Goal: Task Accomplishment & Management: Complete application form

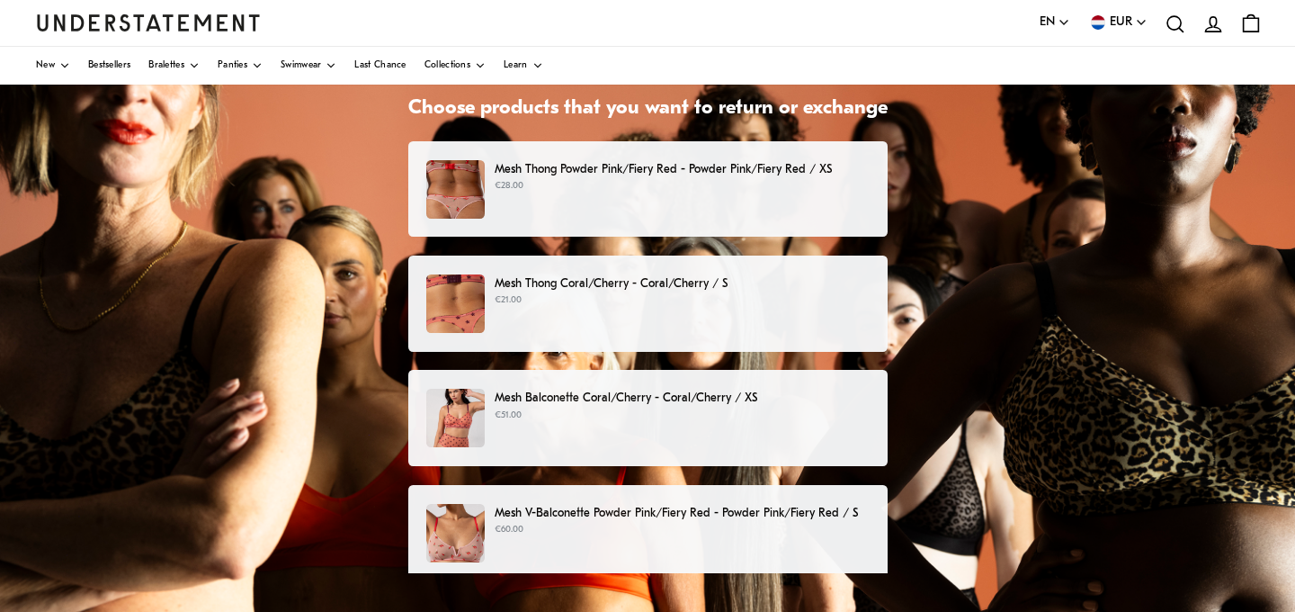
scroll to position [142, 0]
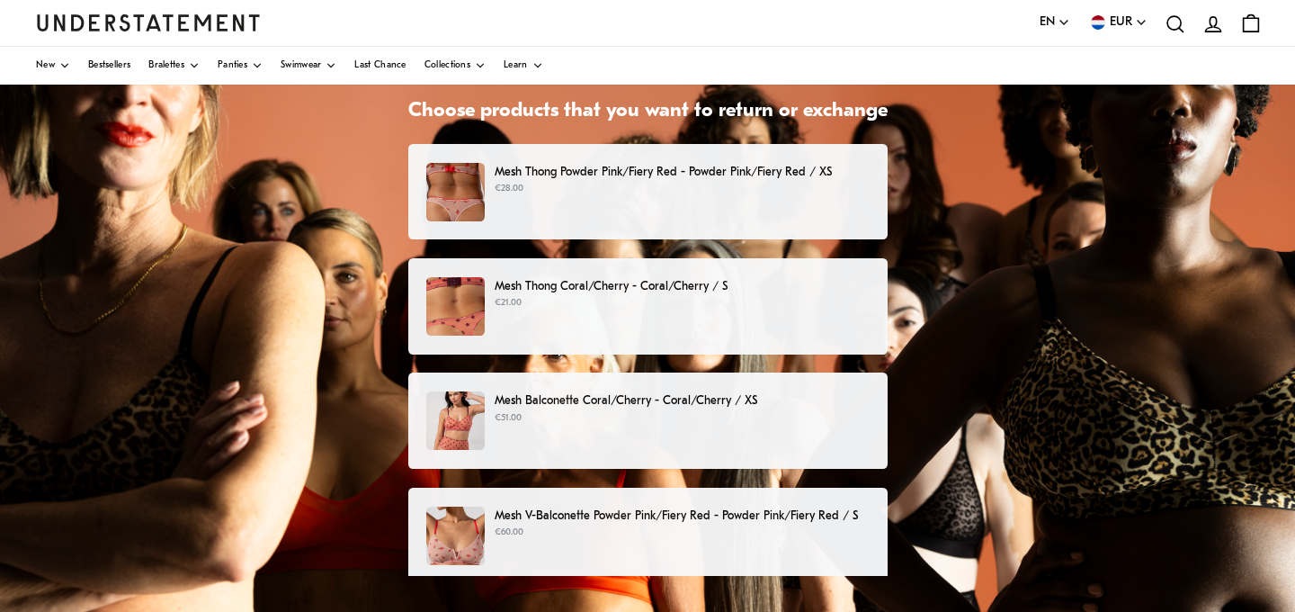
click at [787, 515] on p "Mesh V-Balconette Powder Pink/Fiery Red - Powder Pink/Fiery Red / S" at bounding box center [682, 515] width 374 height 19
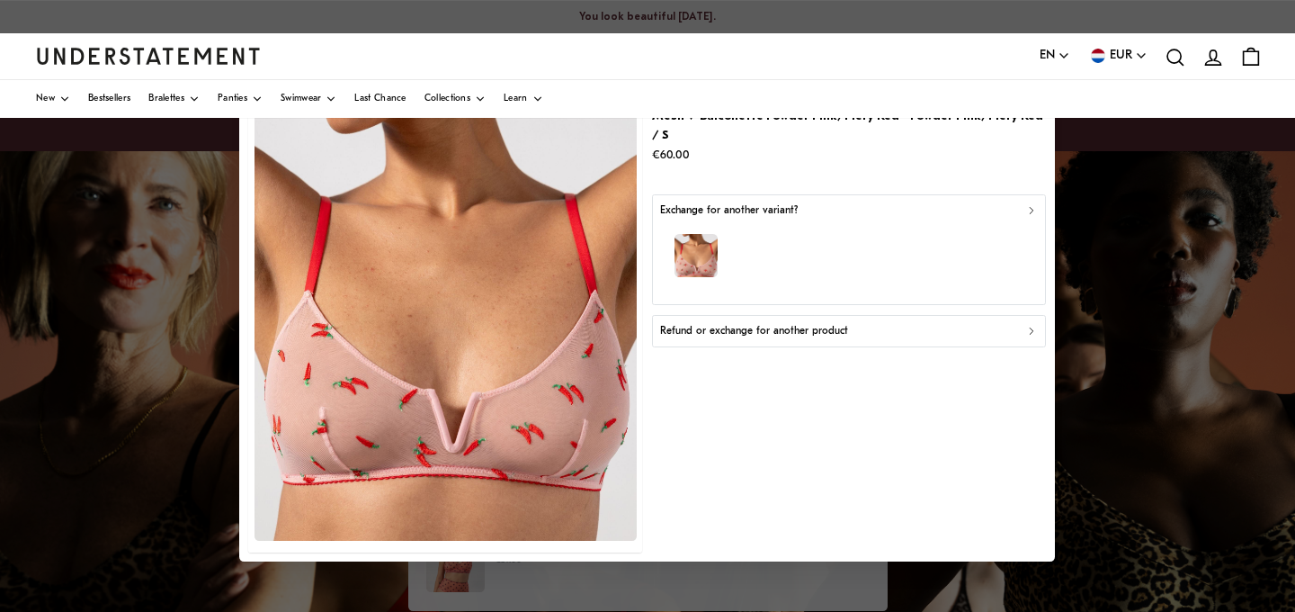
click at [886, 323] on div "Refund or exchange for another product" at bounding box center [849, 331] width 378 height 17
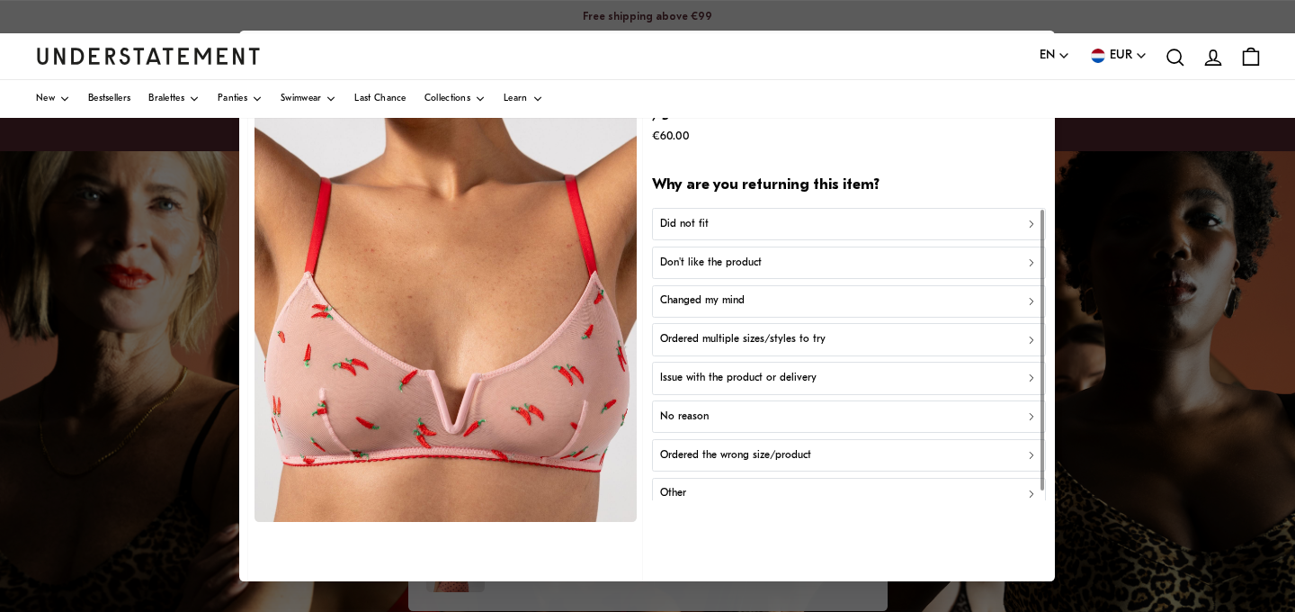
click at [831, 331] on div "Ordered multiple sizes/styles to try" at bounding box center [849, 339] width 378 height 17
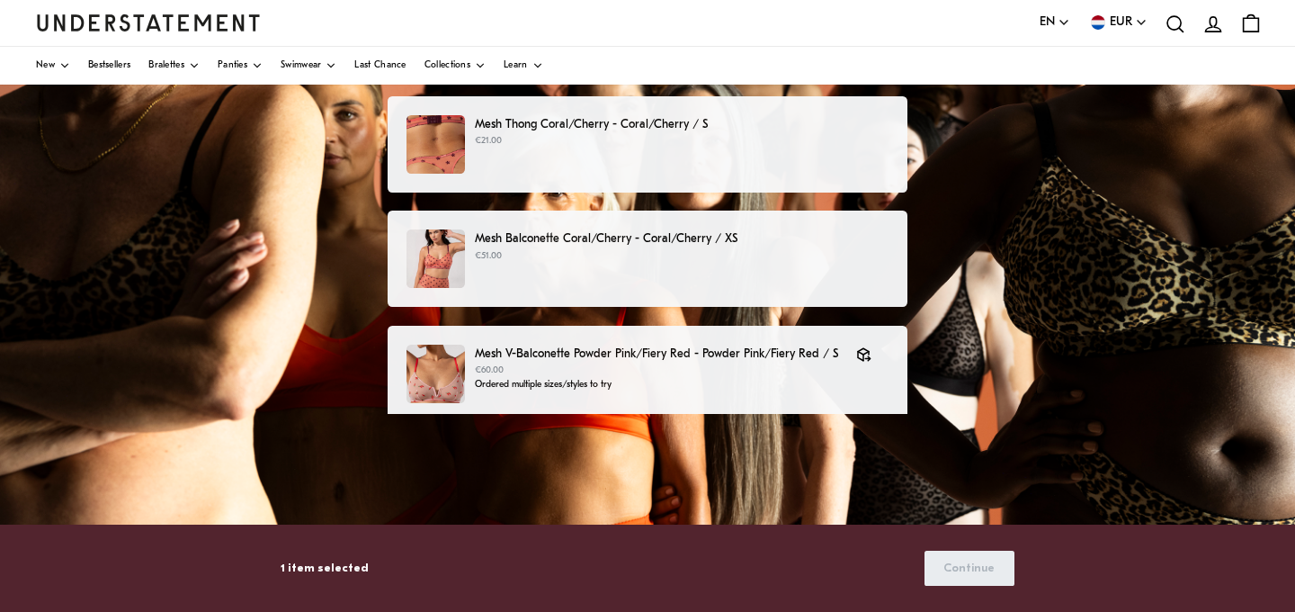
scroll to position [311, 0]
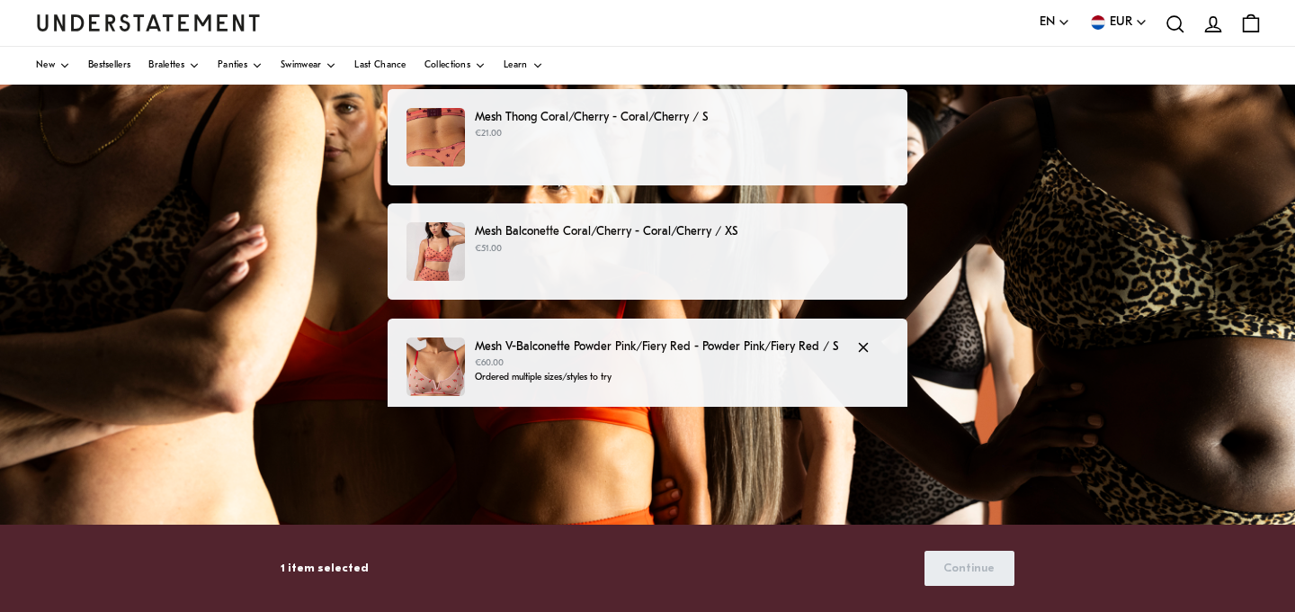
click at [770, 362] on p "€60.00" at bounding box center [656, 363] width 363 height 14
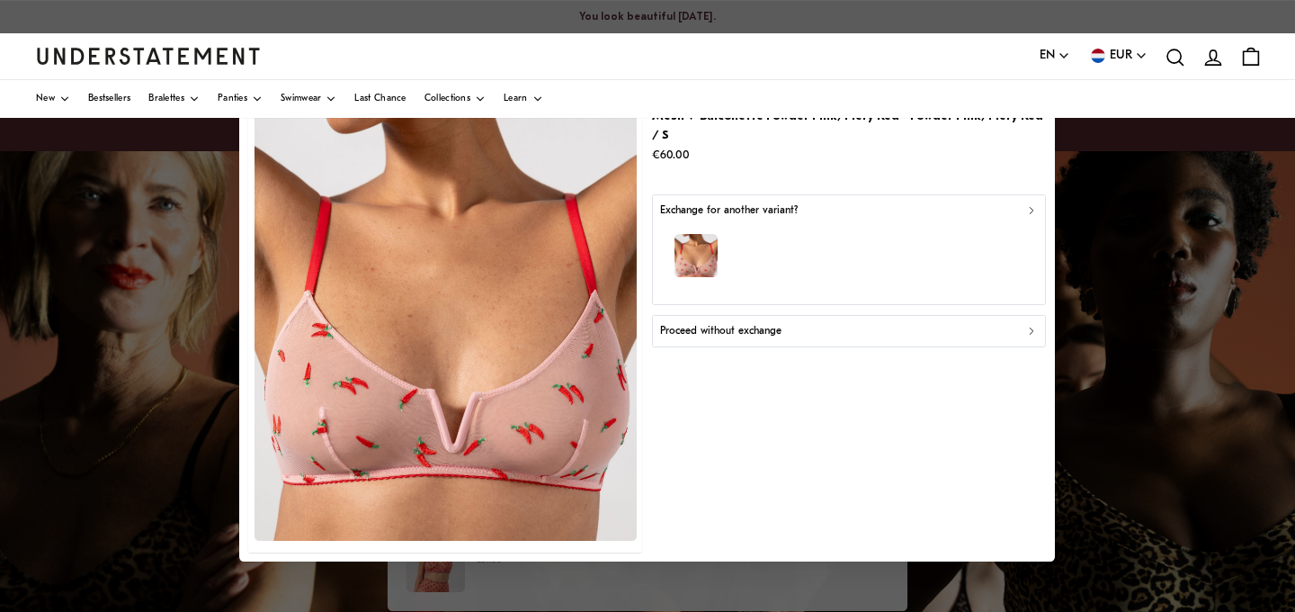
click at [1128, 469] on div at bounding box center [647, 306] width 1295 height 612
click at [1210, 224] on div at bounding box center [647, 306] width 1295 height 612
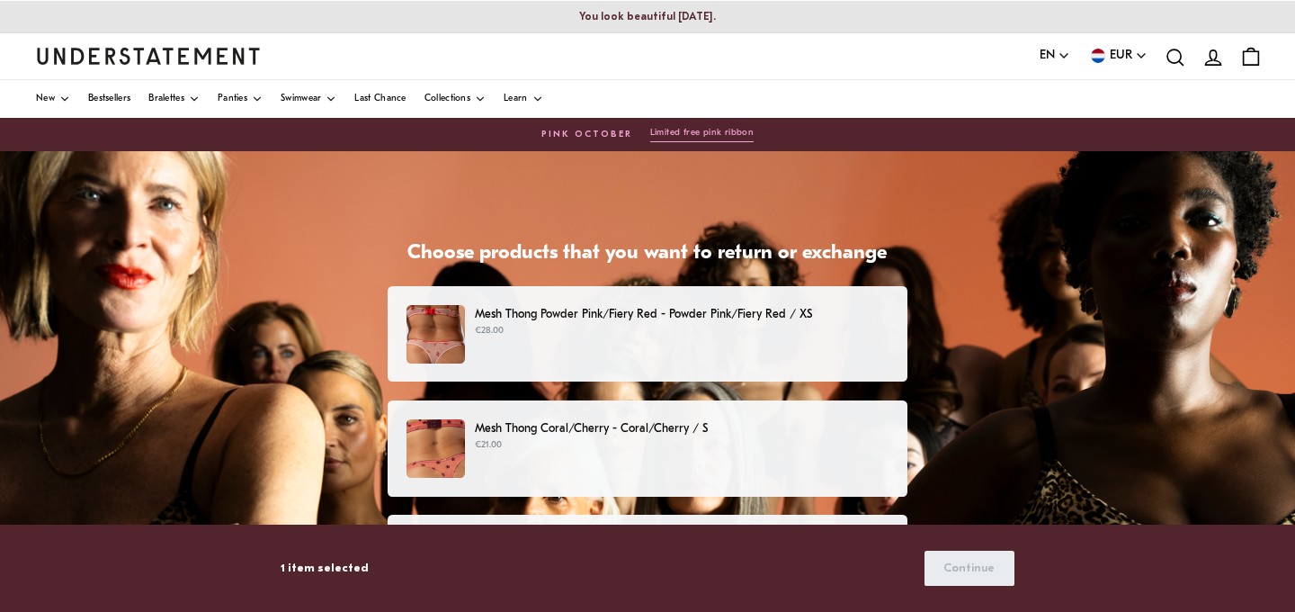
click at [302, 568] on p "1 item selected" at bounding box center [325, 568] width 88 height 19
click at [800, 350] on div "Mesh Thong Powder Pink/Fiery Red - Powder Pink/Fiery Red / XS €28.00" at bounding box center [648, 334] width 482 height 58
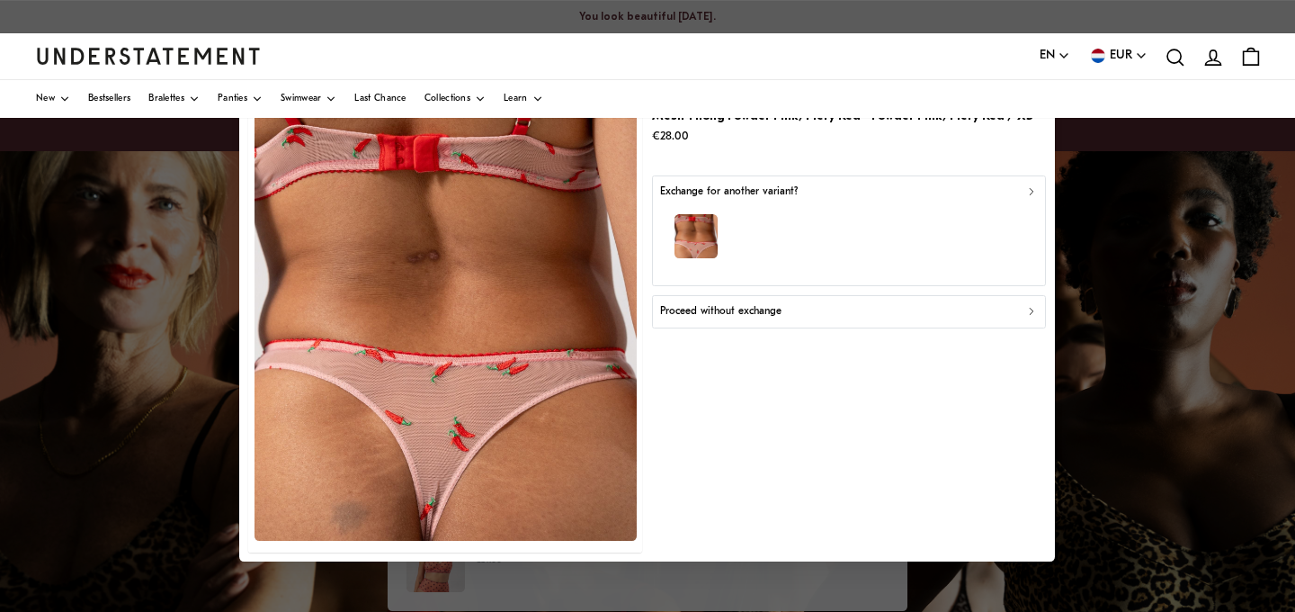
click at [1082, 334] on div at bounding box center [647, 306] width 1295 height 612
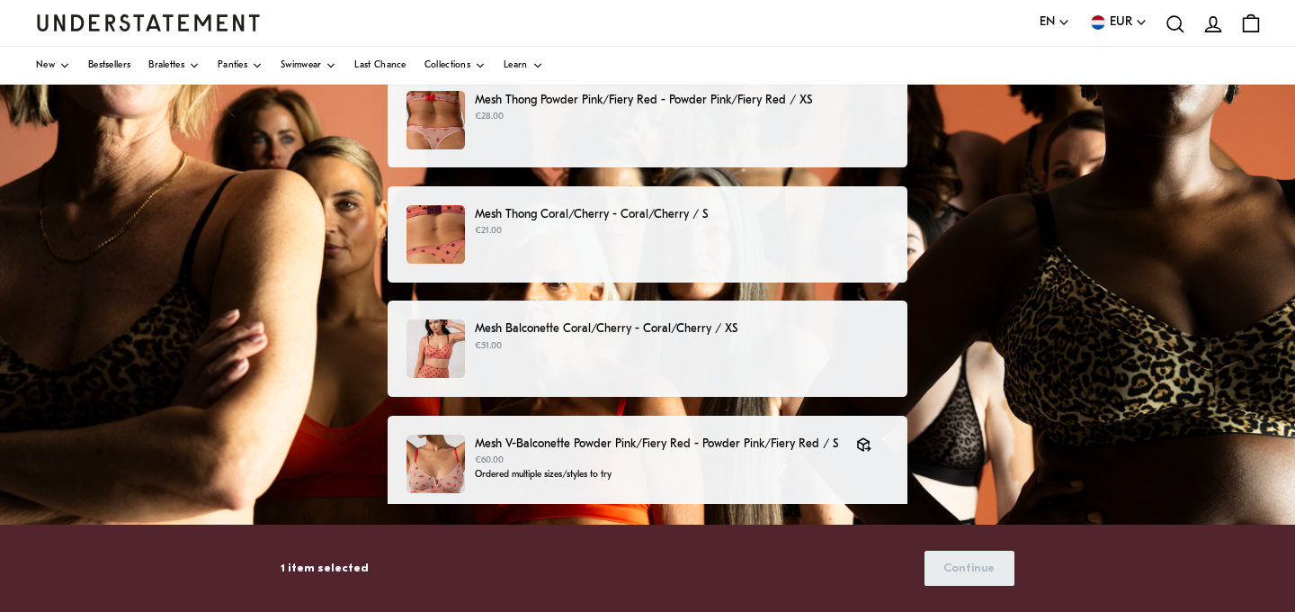
scroll to position [337, 0]
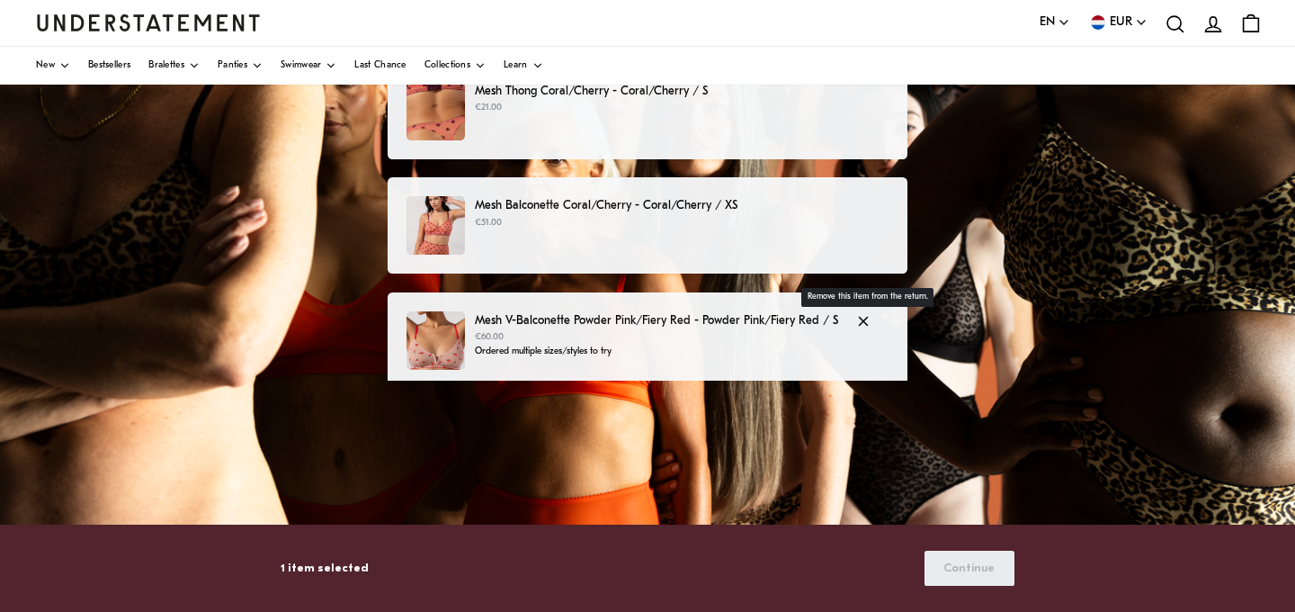
click at [863, 324] on icon "button" at bounding box center [863, 321] width 16 height 16
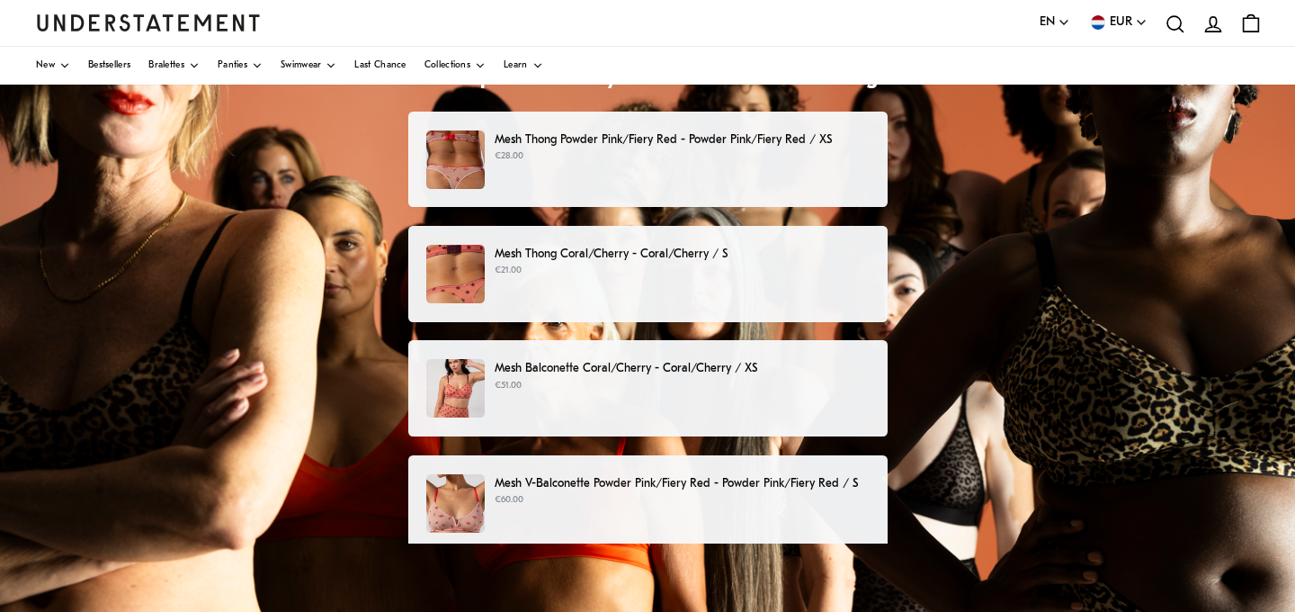
scroll to position [170, 0]
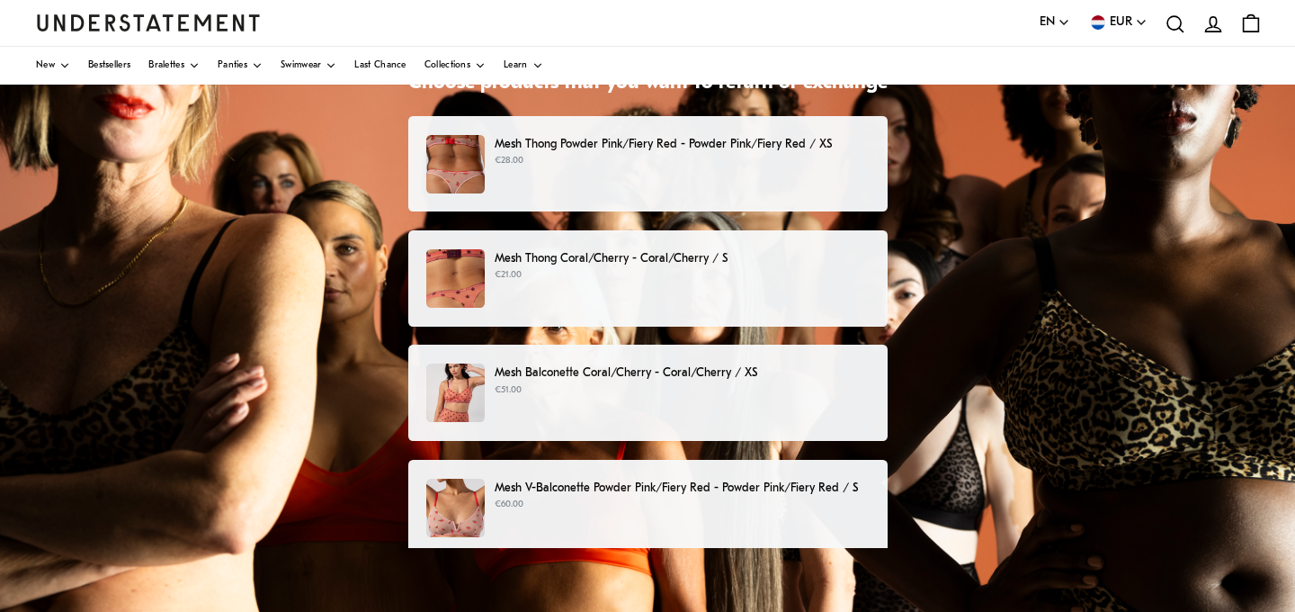
click at [767, 508] on p "€60.00" at bounding box center [682, 504] width 374 height 14
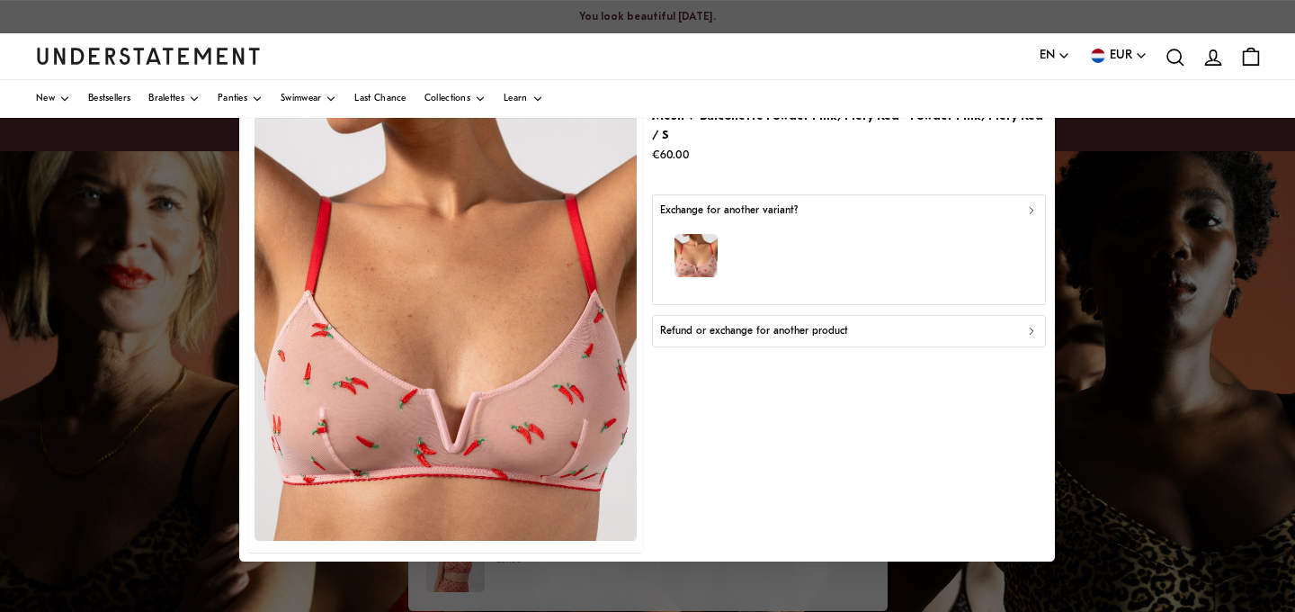
click at [811, 323] on p "Refund or exchange for another product" at bounding box center [754, 331] width 188 height 17
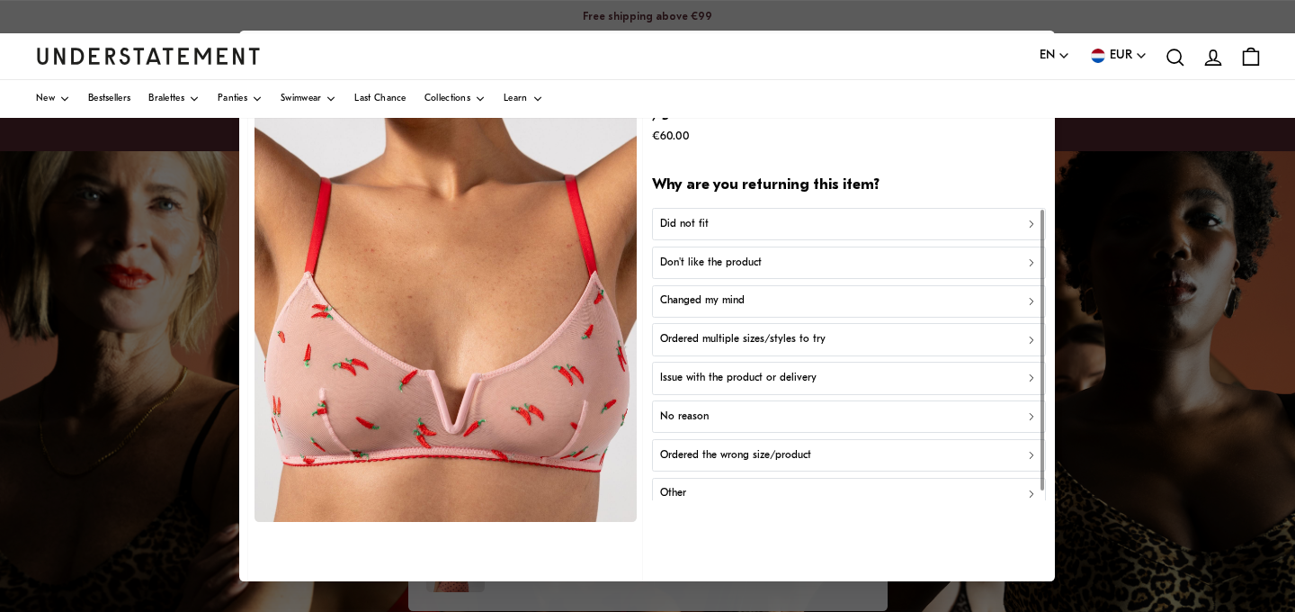
click at [802, 331] on p "Ordered multiple sizes/styles to try" at bounding box center [742, 339] width 165 height 17
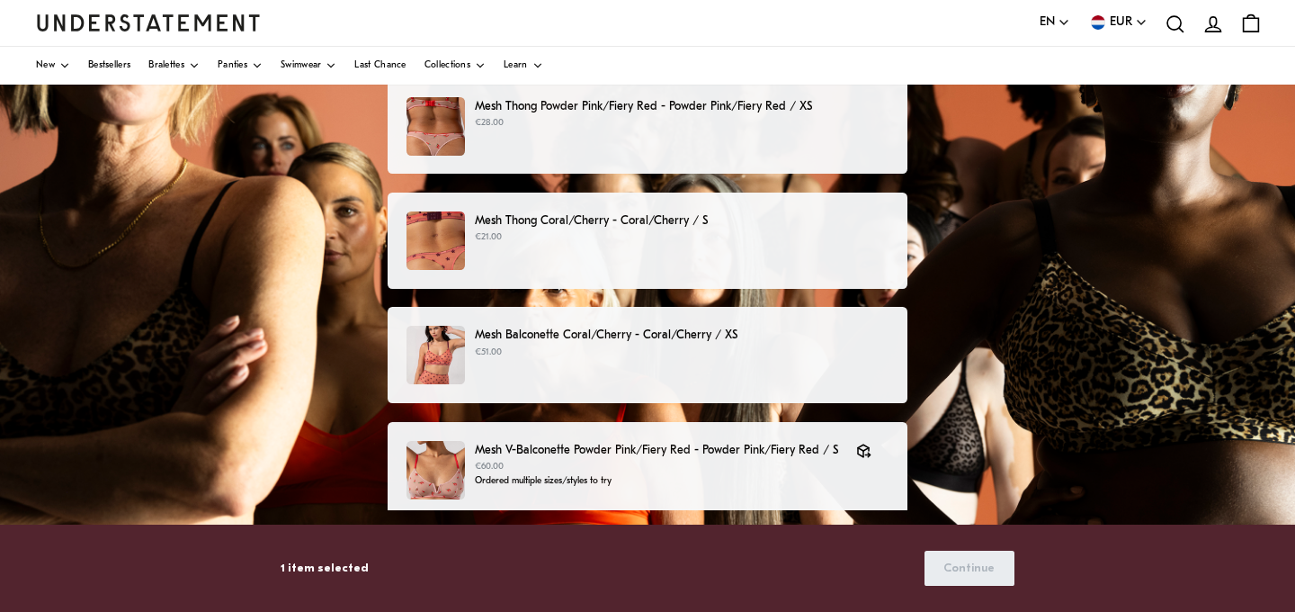
scroll to position [117, 0]
